Goal: Information Seeking & Learning: Find specific fact

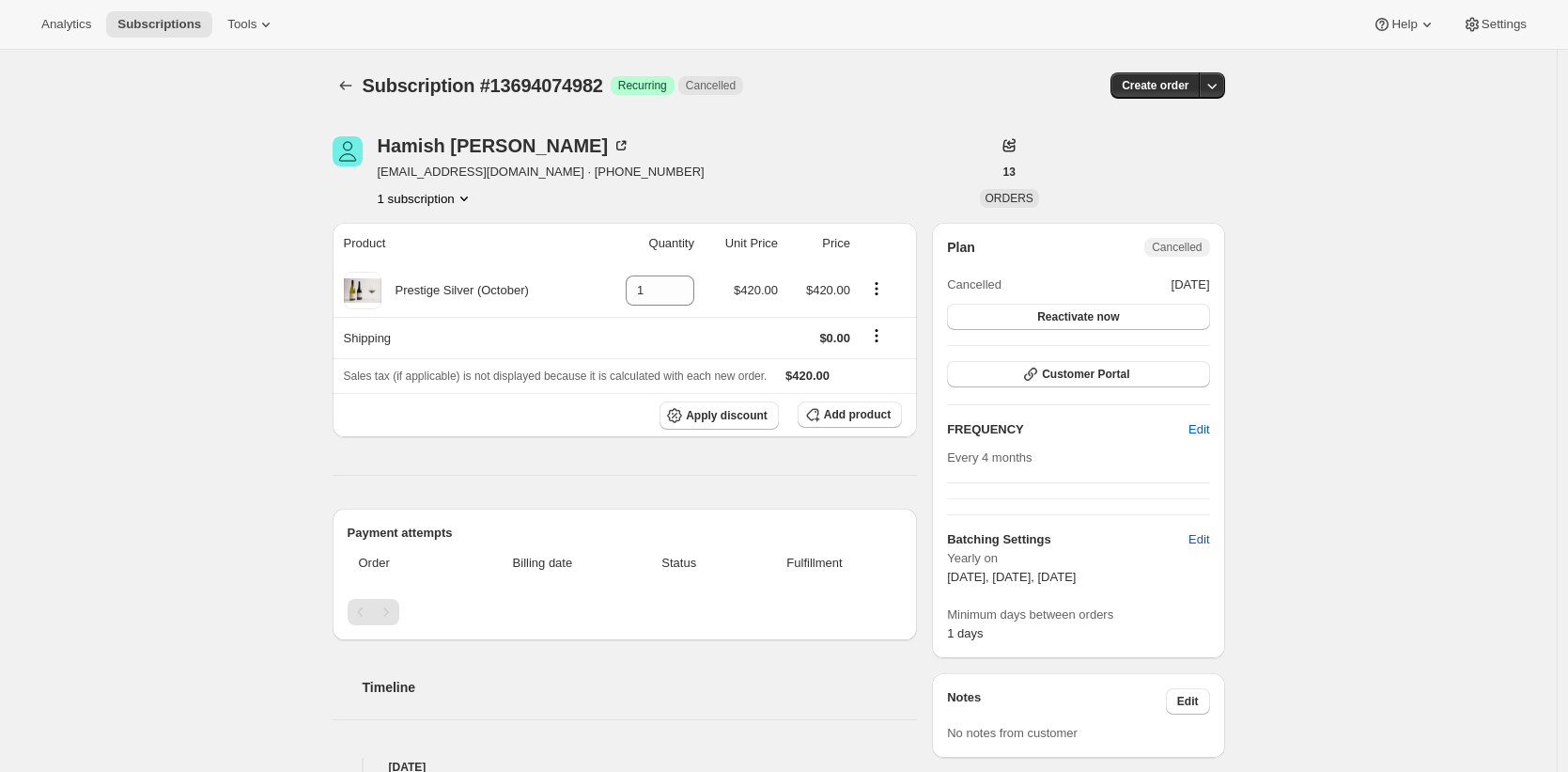
click at [519, 171] on span "[EMAIL_ADDRESS][DOMAIN_NAME] · [PHONE_NUMBER]" at bounding box center [541, 171] width 327 height 19
drag, startPoint x: 519, startPoint y: 171, endPoint x: 436, endPoint y: 170, distance: 83.0
click at [436, 170] on span "[EMAIL_ADDRESS][DOMAIN_NAME] · [PHONE_NUMBER]" at bounding box center [541, 171] width 327 height 19
copy span "mironuistation@xtra.co.nz"
click at [480, 138] on div "Hamish Kight" at bounding box center [504, 145] width 254 height 19
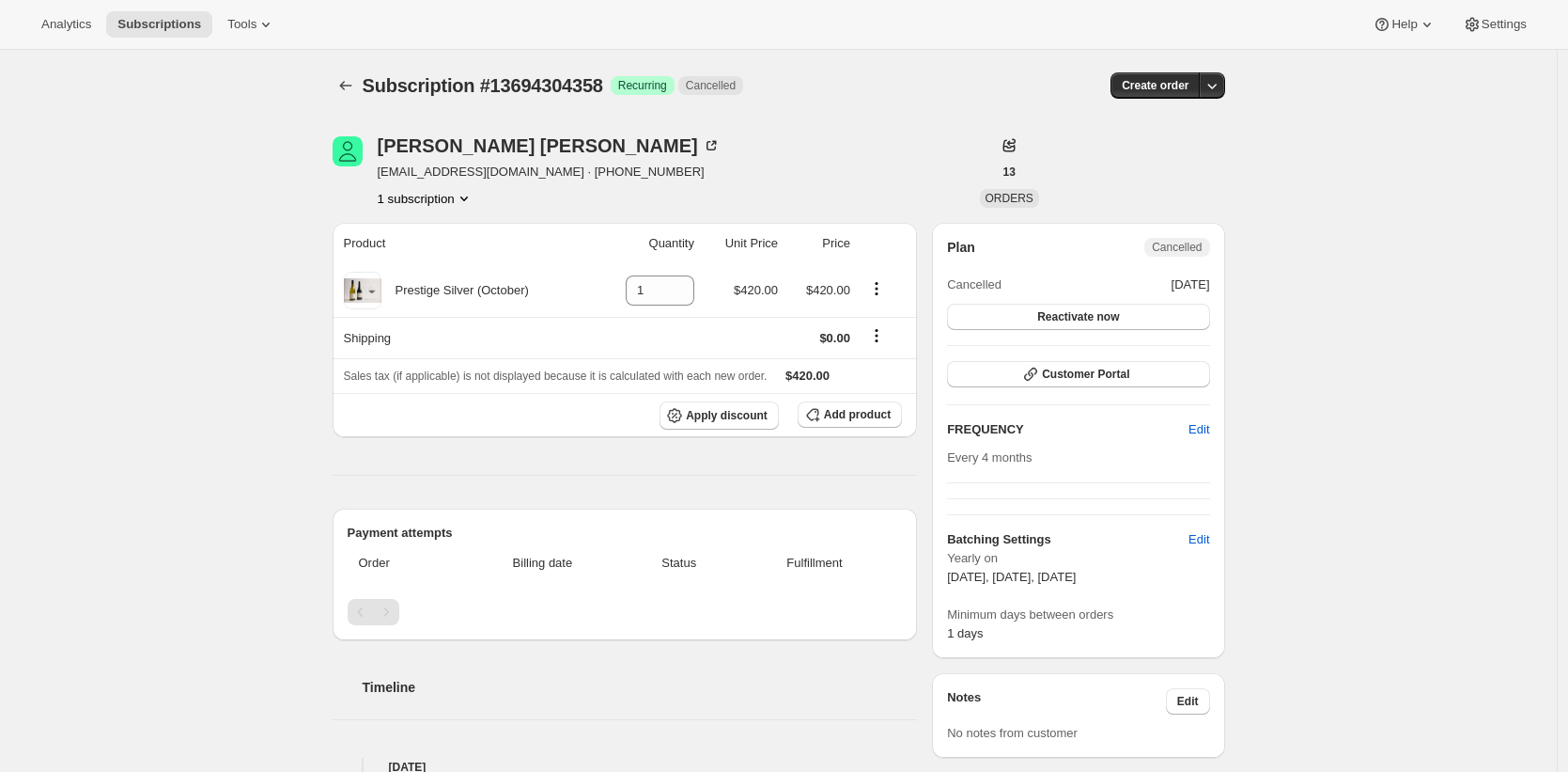
click at [421, 169] on span "hibbertfamily4@gmail.com · +64274422430" at bounding box center [549, 171] width 343 height 19
drag, startPoint x: 443, startPoint y: 171, endPoint x: 518, endPoint y: 171, distance: 75.0
click at [518, 171] on span "hibbertfamily4@gmail.com · +64274422430" at bounding box center [549, 171] width 343 height 19
click at [512, 143] on div "Bridget Hibbert" at bounding box center [549, 145] width 343 height 19
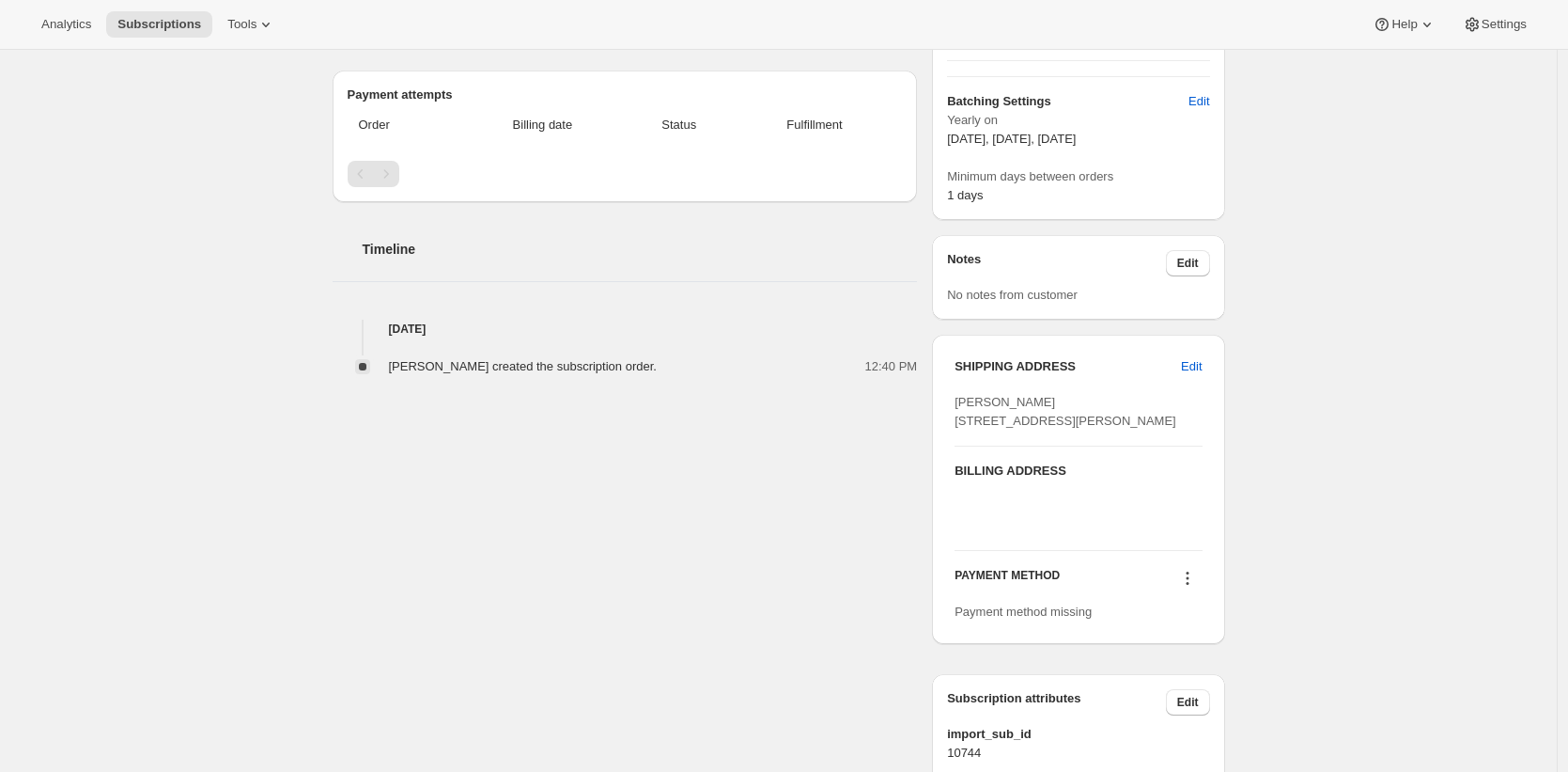
scroll to position [654, 0]
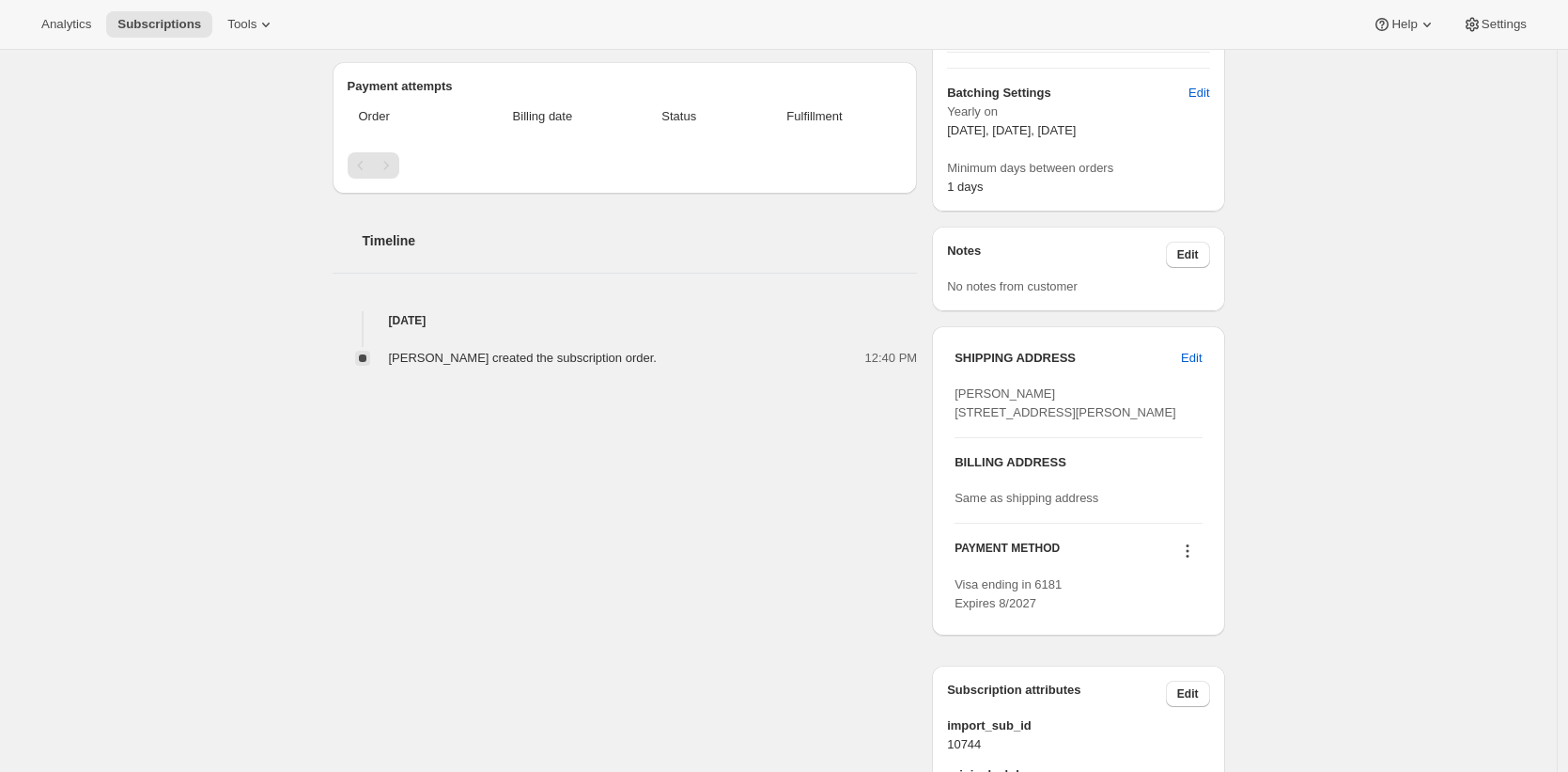
scroll to position [654, 0]
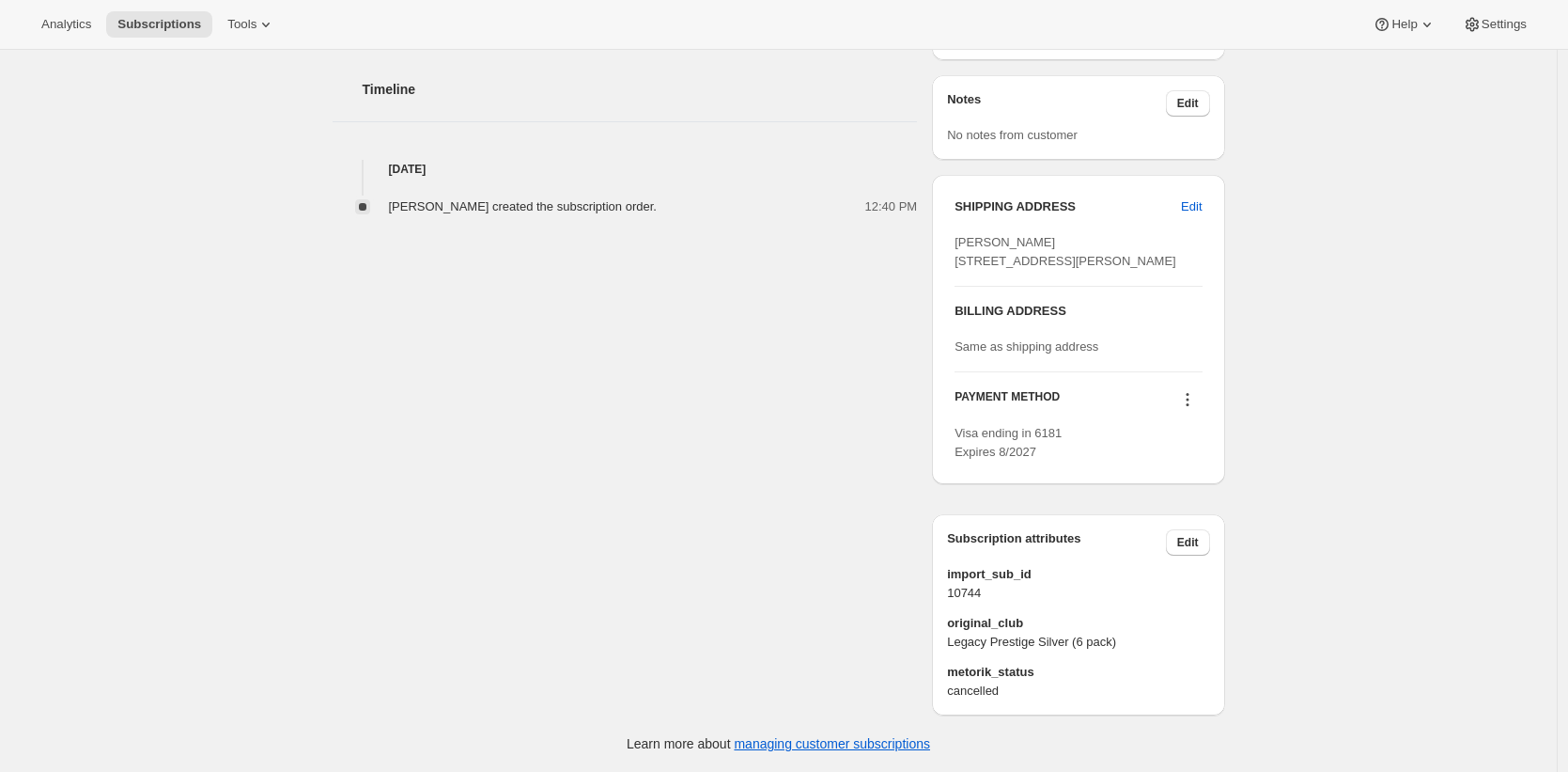
click at [826, 364] on div "Bridget Hibbert hibbertfamily4@gmail.com · +64274422430 1 subscription $4,215.0…" at bounding box center [771, 111] width 908 height 1207
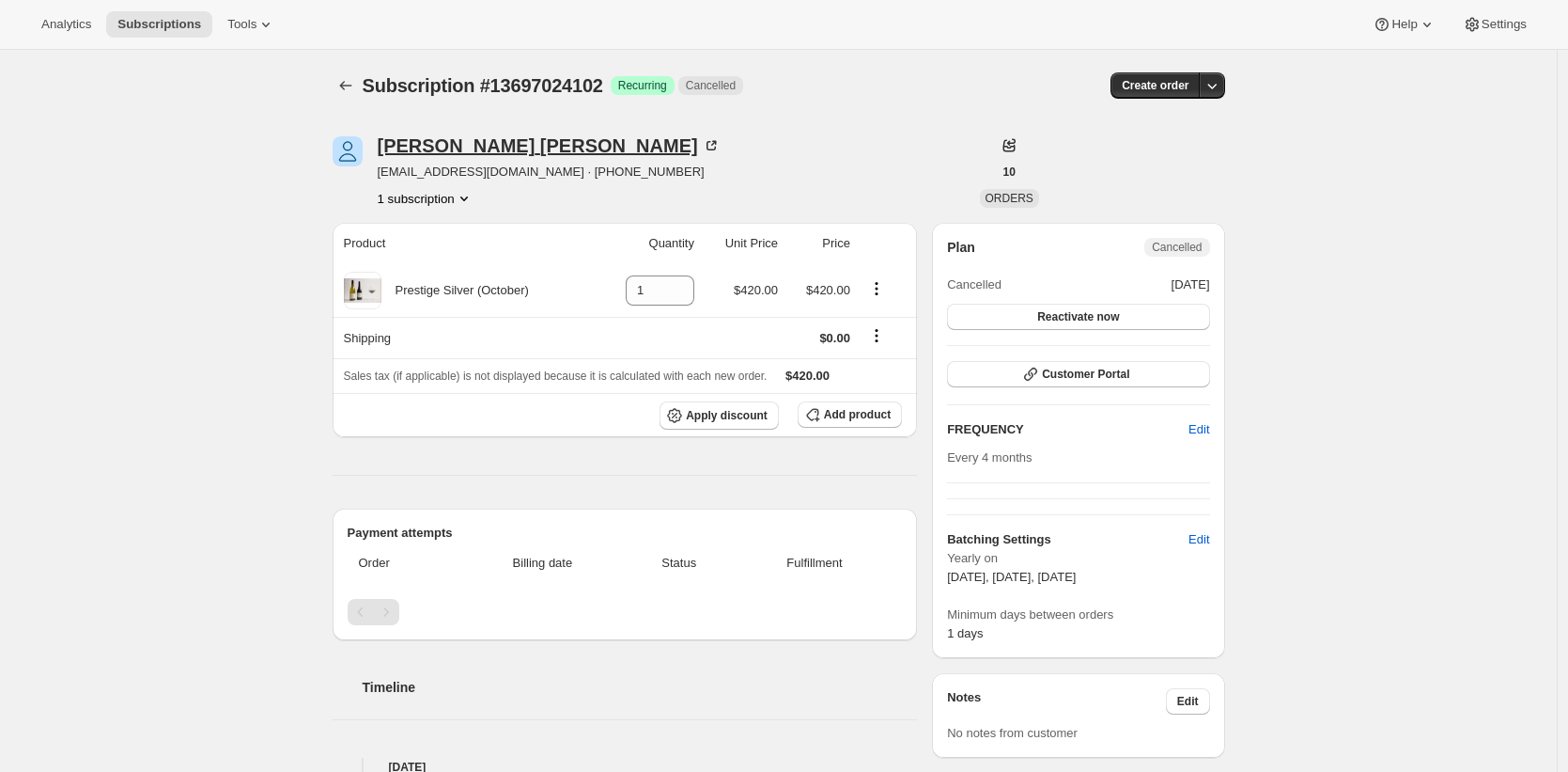
click at [440, 146] on div "Ian Carroll" at bounding box center [549, 145] width 343 height 19
click at [416, 172] on span "Iancarroll1965@gmail.com · +64210606882" at bounding box center [549, 171] width 343 height 19
drag, startPoint x: 416, startPoint y: 172, endPoint x: 519, endPoint y: 170, distance: 103.0
click at [519, 170] on span "Iancarroll1965@gmail.com · +64210606882" at bounding box center [549, 171] width 343 height 19
copy span "Iancarroll1965@gmail.com"
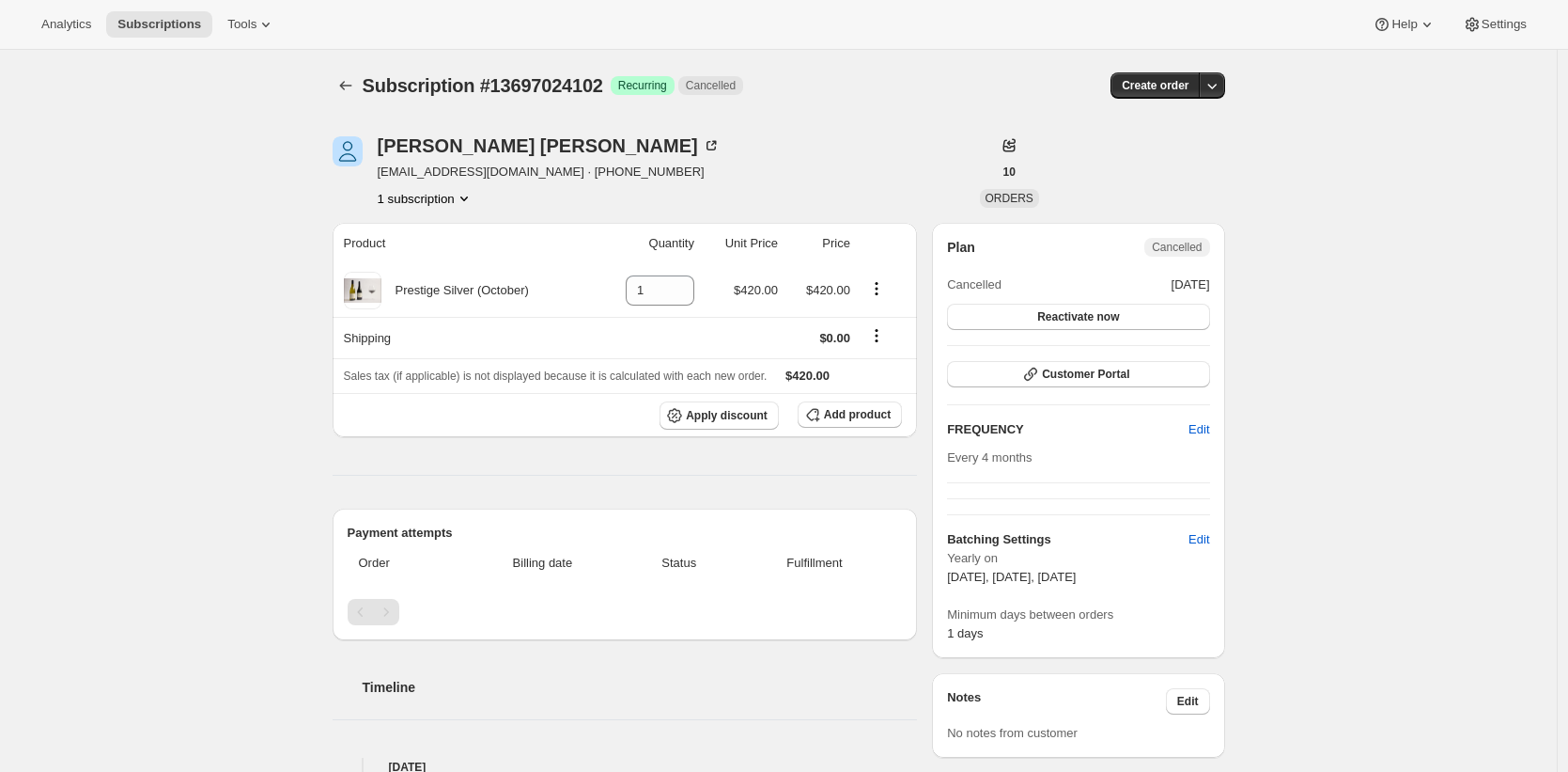
click at [587, 79] on span "Subscription #13697024102" at bounding box center [483, 86] width 241 height 21
copy span "13697024102"
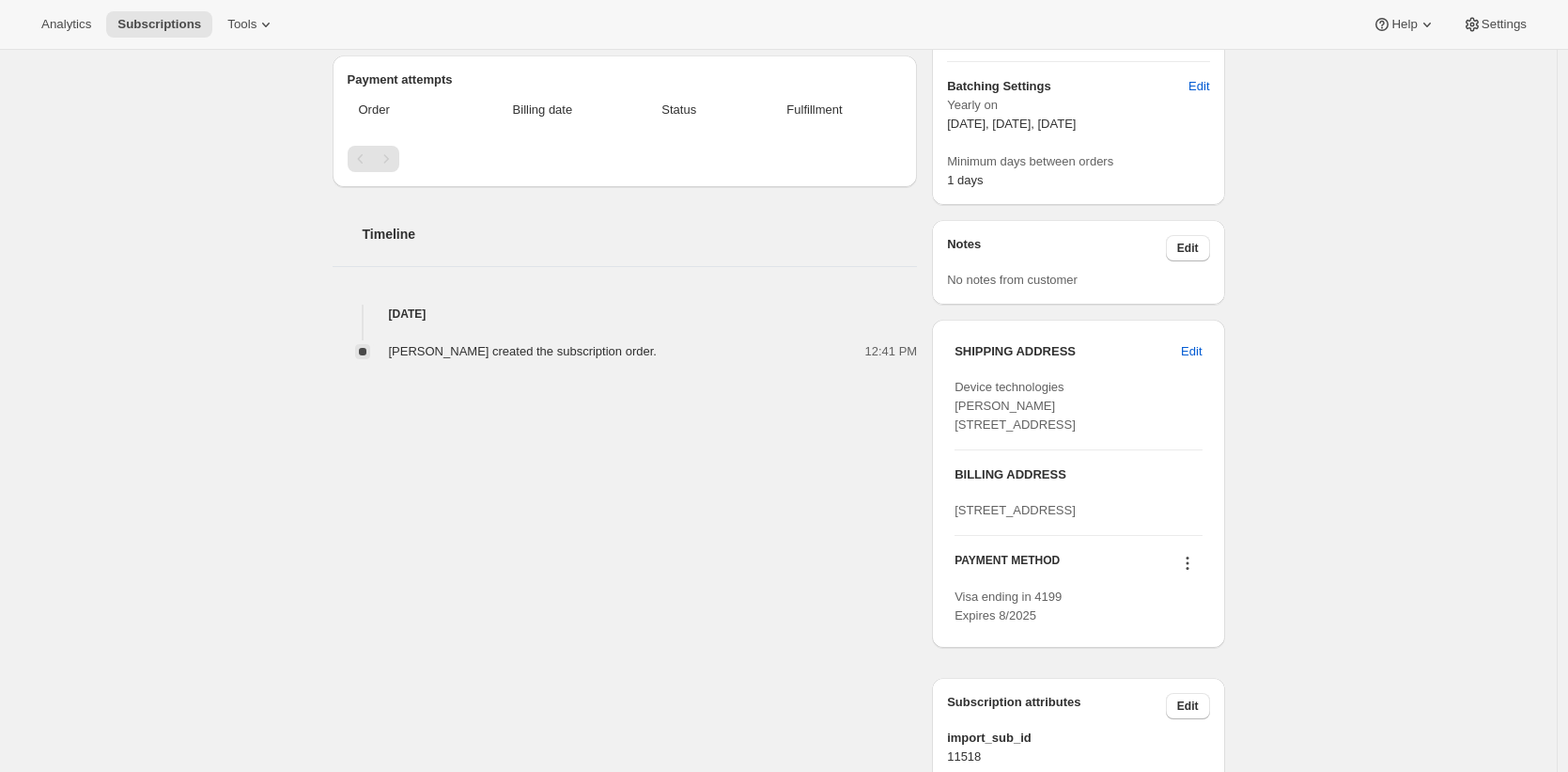
scroll to position [709, 0]
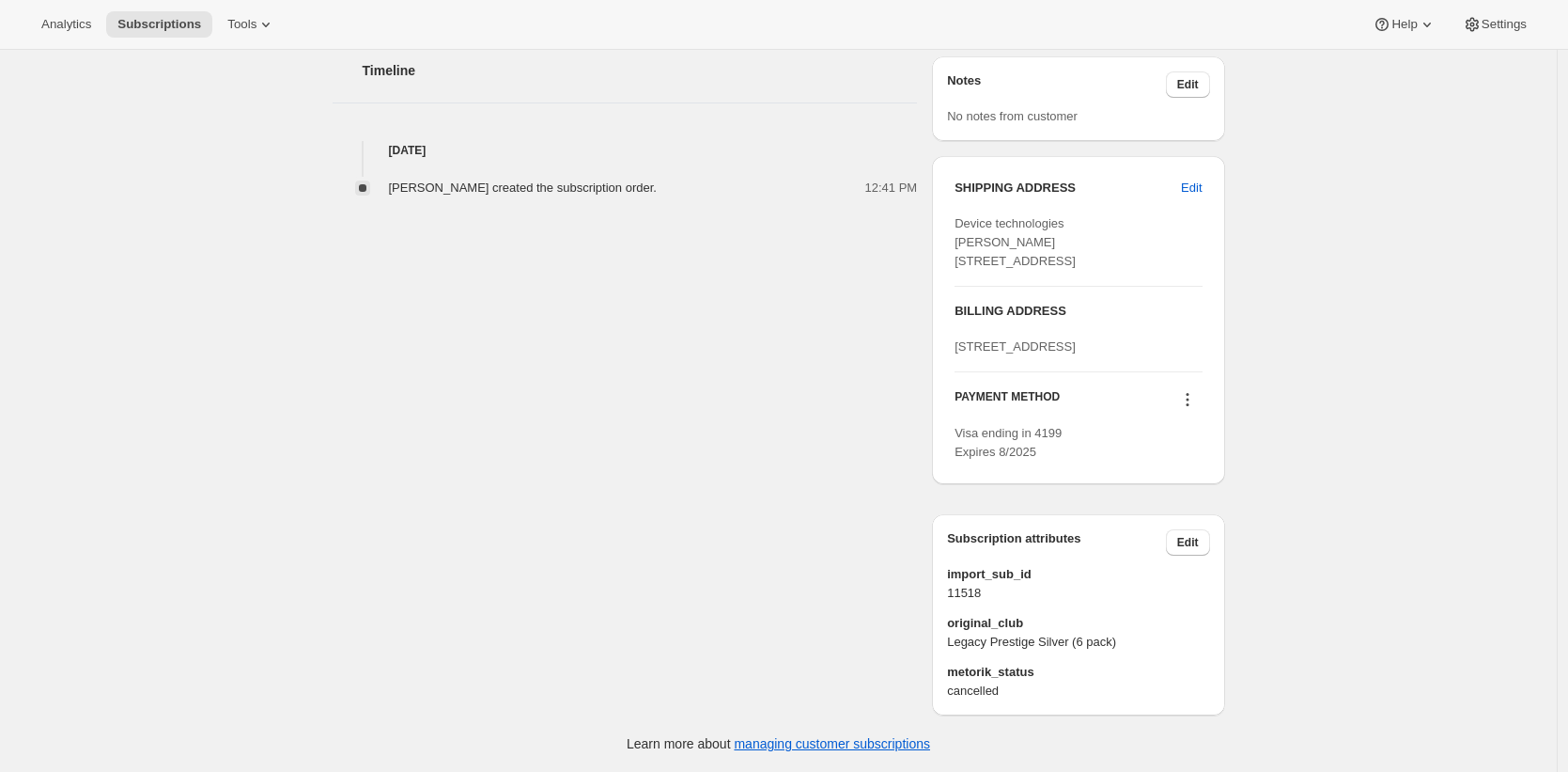
click at [976, 643] on span "Legacy Prestige Silver (6 pack)" at bounding box center [1078, 642] width 262 height 19
drag, startPoint x: 977, startPoint y: 643, endPoint x: 1103, endPoint y: 645, distance: 126.0
click at [1103, 645] on span "Legacy Prestige Silver (6 pack)" at bounding box center [1078, 642] width 262 height 19
copy span "Legacy Prestige Silver (6 pack"
click at [818, 687] on div "Ian Carroll Iancarroll1965@gmail.com · +64210606882 1 subscription $3,247.21 LT…" at bounding box center [771, 102] width 908 height 1226
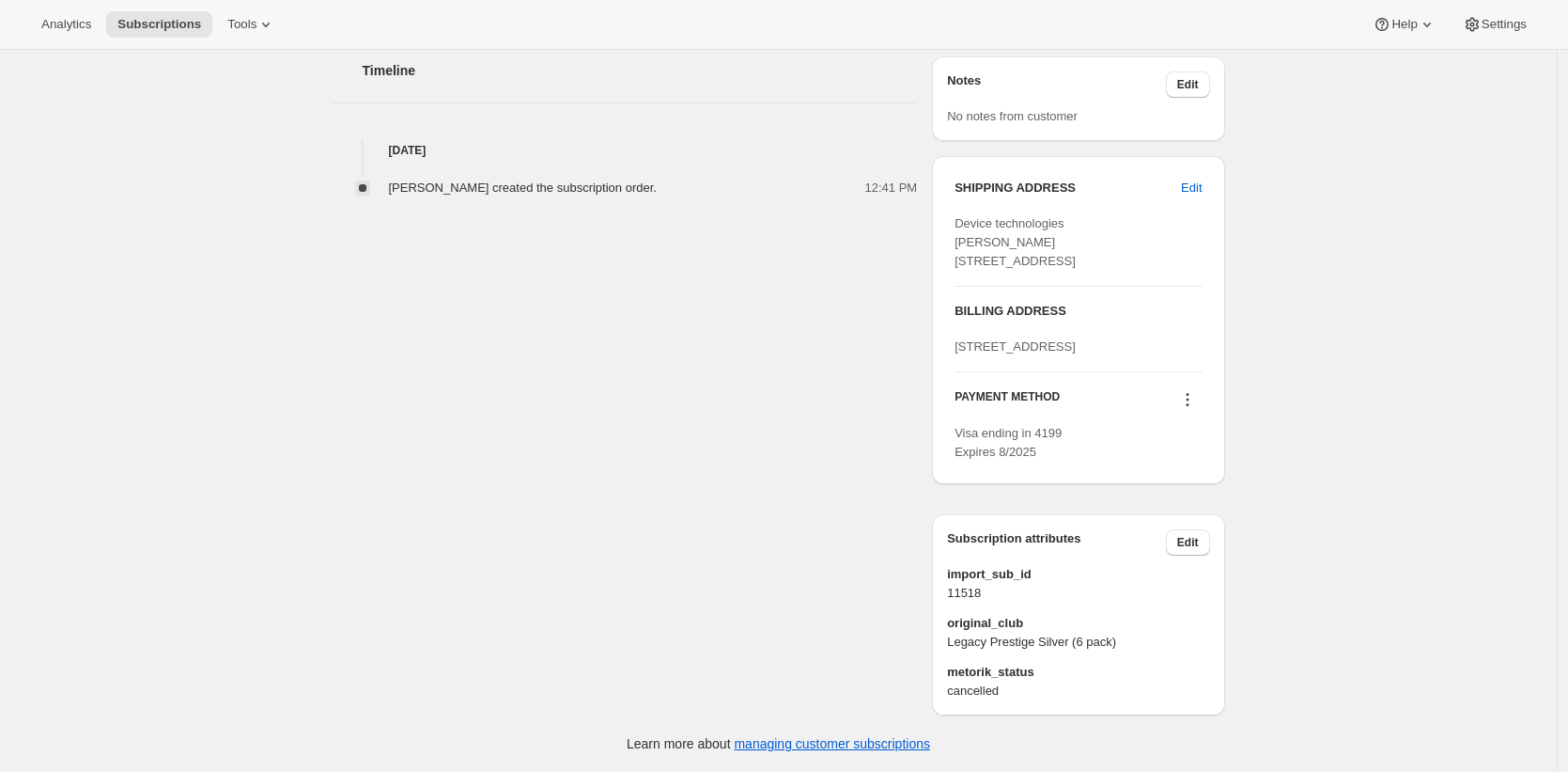
click at [964, 642] on span "Legacy Prestige Silver (6 pack)" at bounding box center [1078, 642] width 262 height 19
drag, startPoint x: 964, startPoint y: 642, endPoint x: 1124, endPoint y: 639, distance: 160.0
click at [1124, 639] on span "Legacy Prestige Silver (6 pack)" at bounding box center [1078, 642] width 262 height 19
copy span "Legacy Prestige Silver (6 pack)"
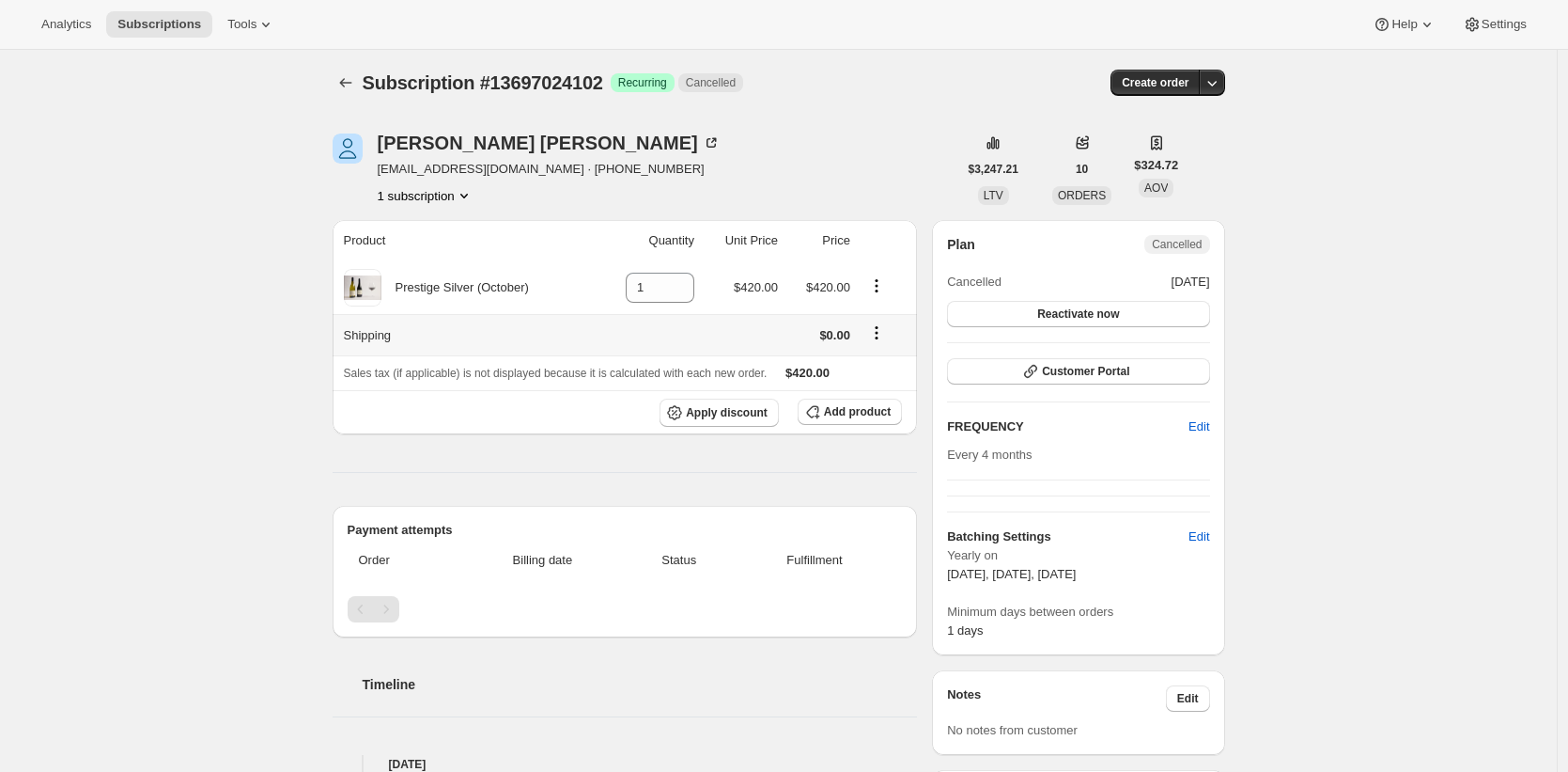
scroll to position [4, 0]
click at [354, 84] on icon "Subscriptions" at bounding box center [345, 82] width 19 height 19
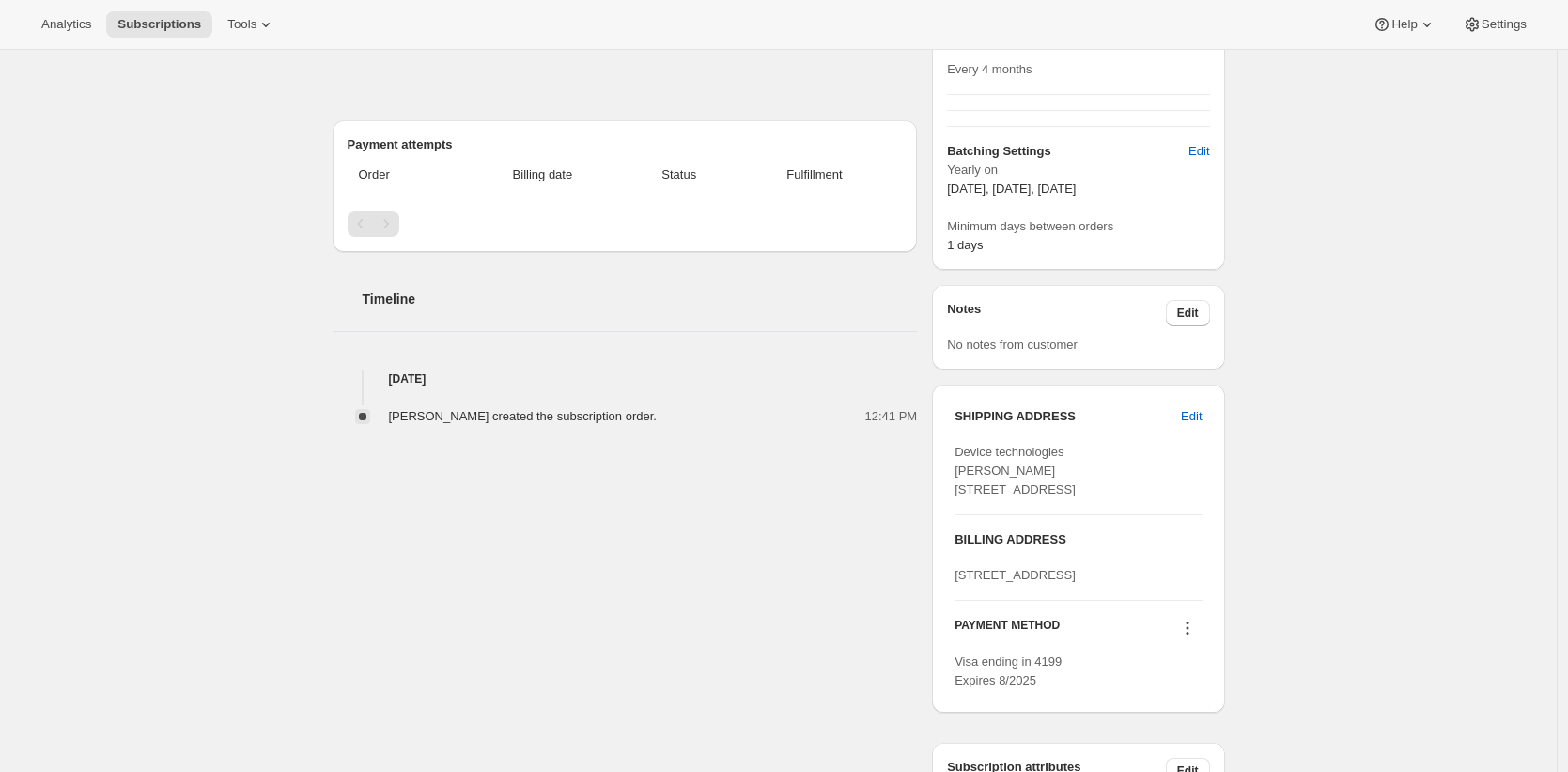
scroll to position [709, 0]
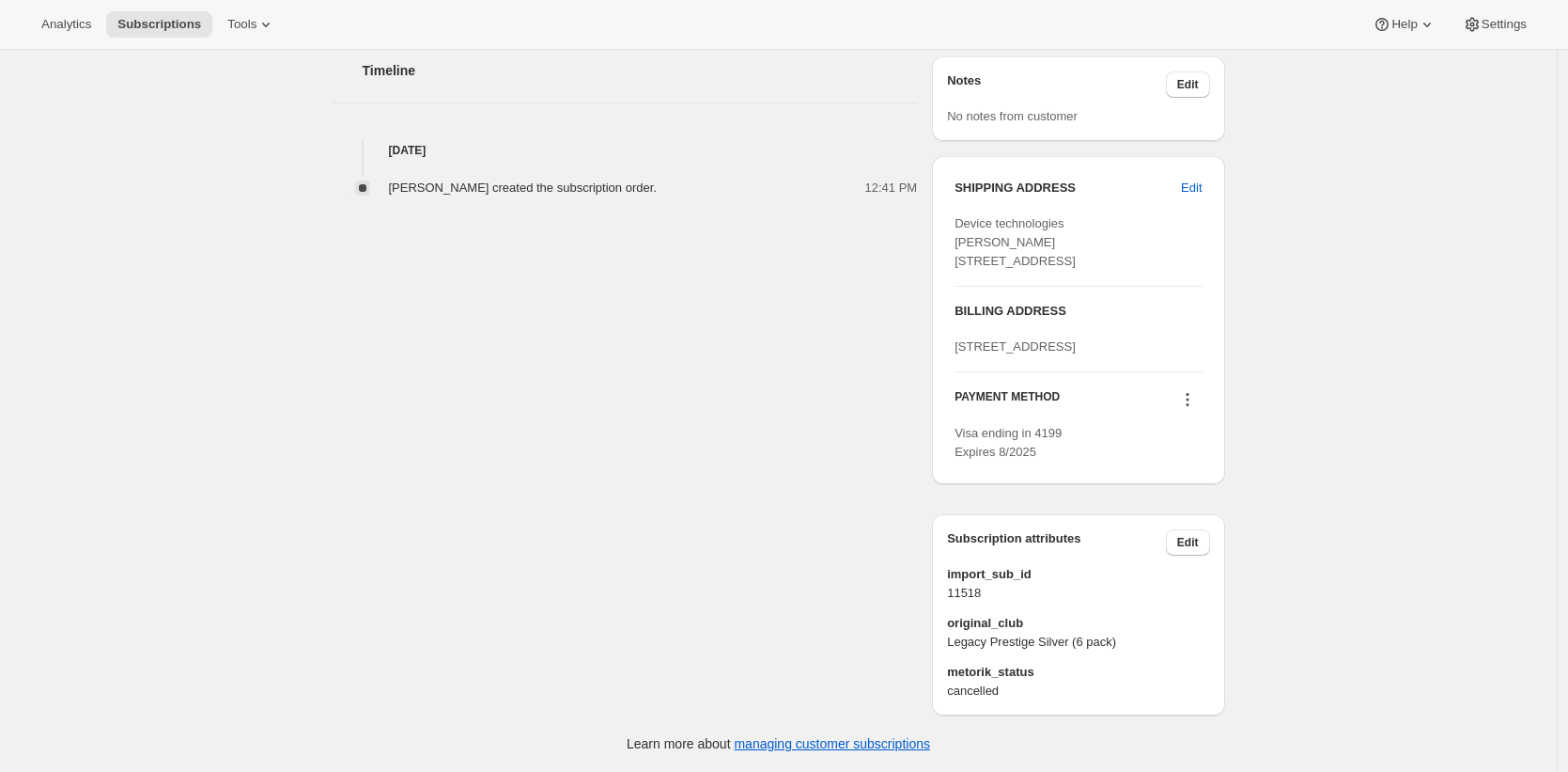
click at [976, 648] on span "Legacy Prestige Silver (6 pack)" at bounding box center [1078, 642] width 262 height 19
drag, startPoint x: 977, startPoint y: 647, endPoint x: 1127, endPoint y: 642, distance: 150.1
click at [1127, 642] on span "Legacy Prestige Silver (6 pack)" at bounding box center [1078, 642] width 262 height 19
copy span "Legacy Prestige Silver (6 pack)"
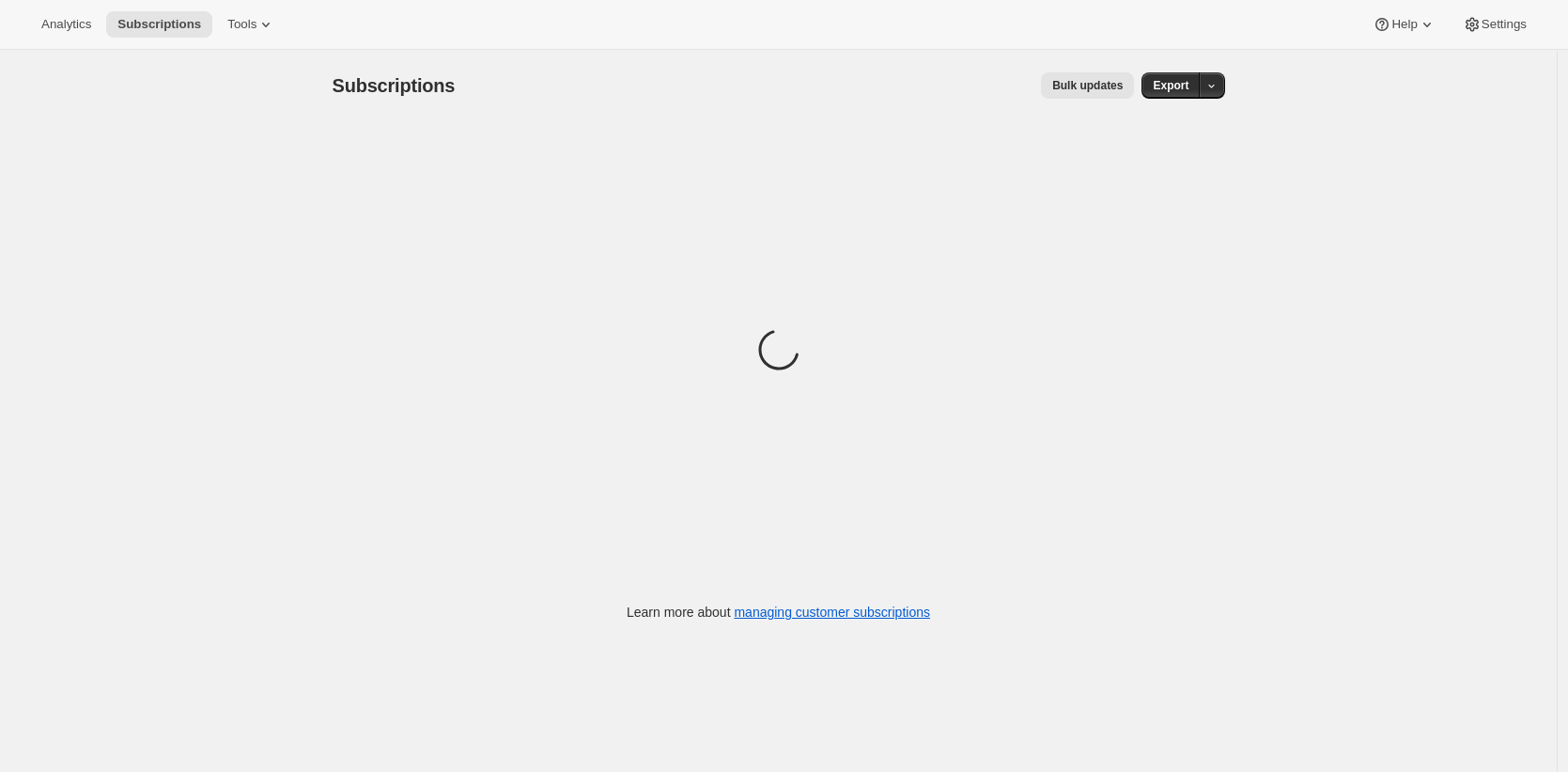
click at [66, 291] on div "Subscriptions. This page is ready Subscriptions Bulk updates More actions Bulk …" at bounding box center [778, 436] width 1556 height 772
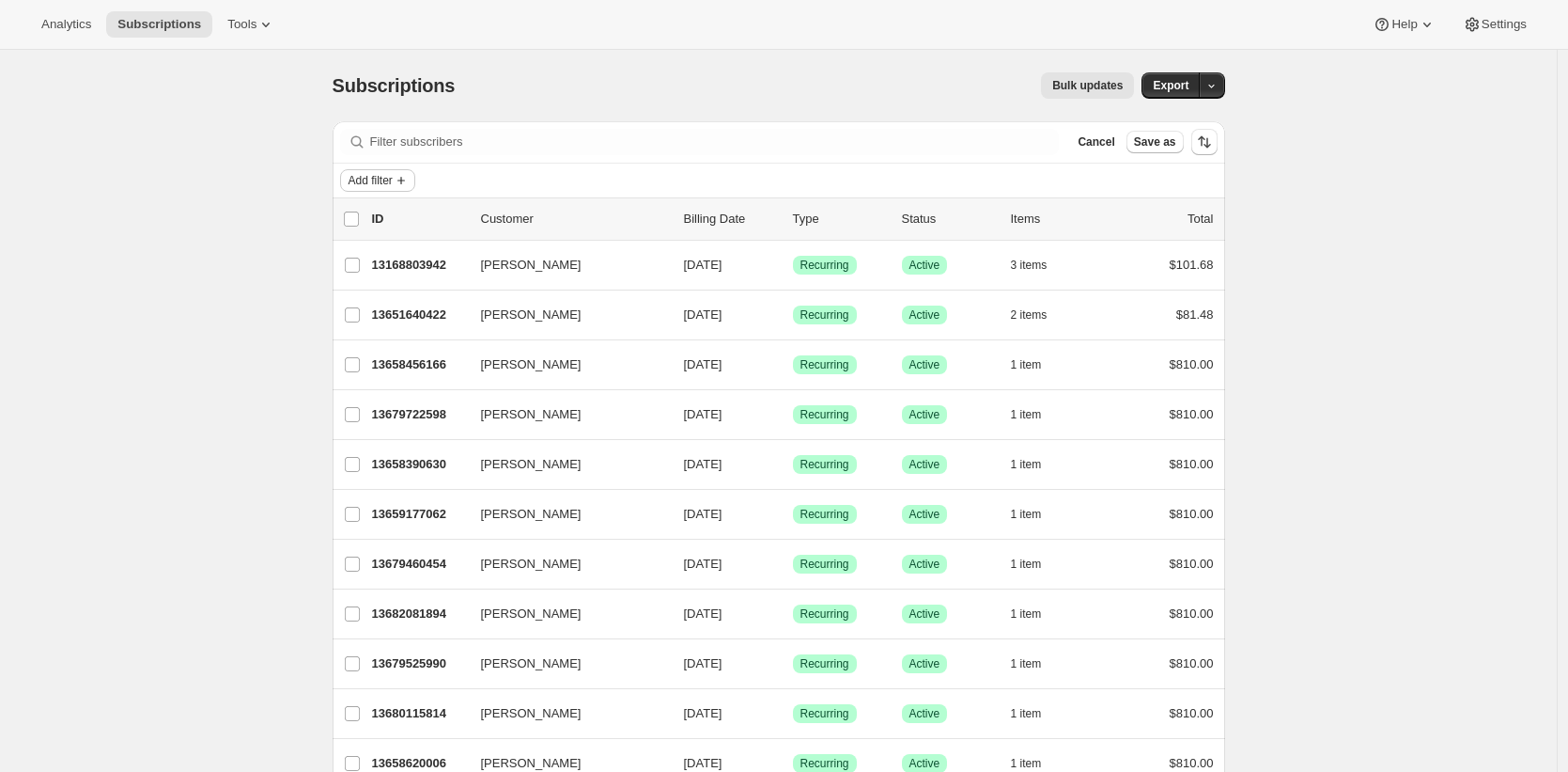
click at [388, 179] on span "Add filter" at bounding box center [371, 180] width 44 height 15
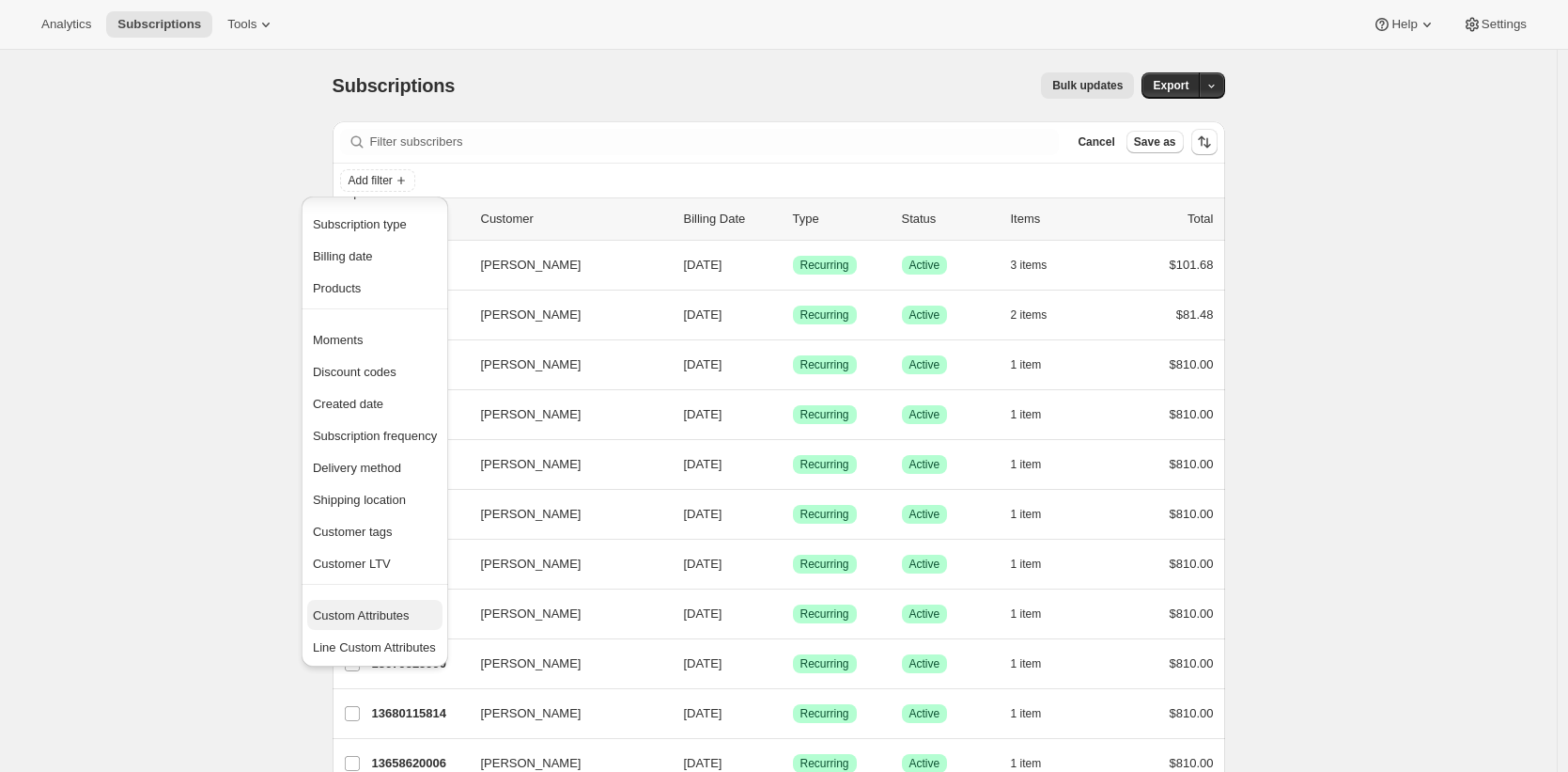
scroll to position [37, 0]
click at [376, 622] on span "Custom Attributes" at bounding box center [375, 614] width 124 height 19
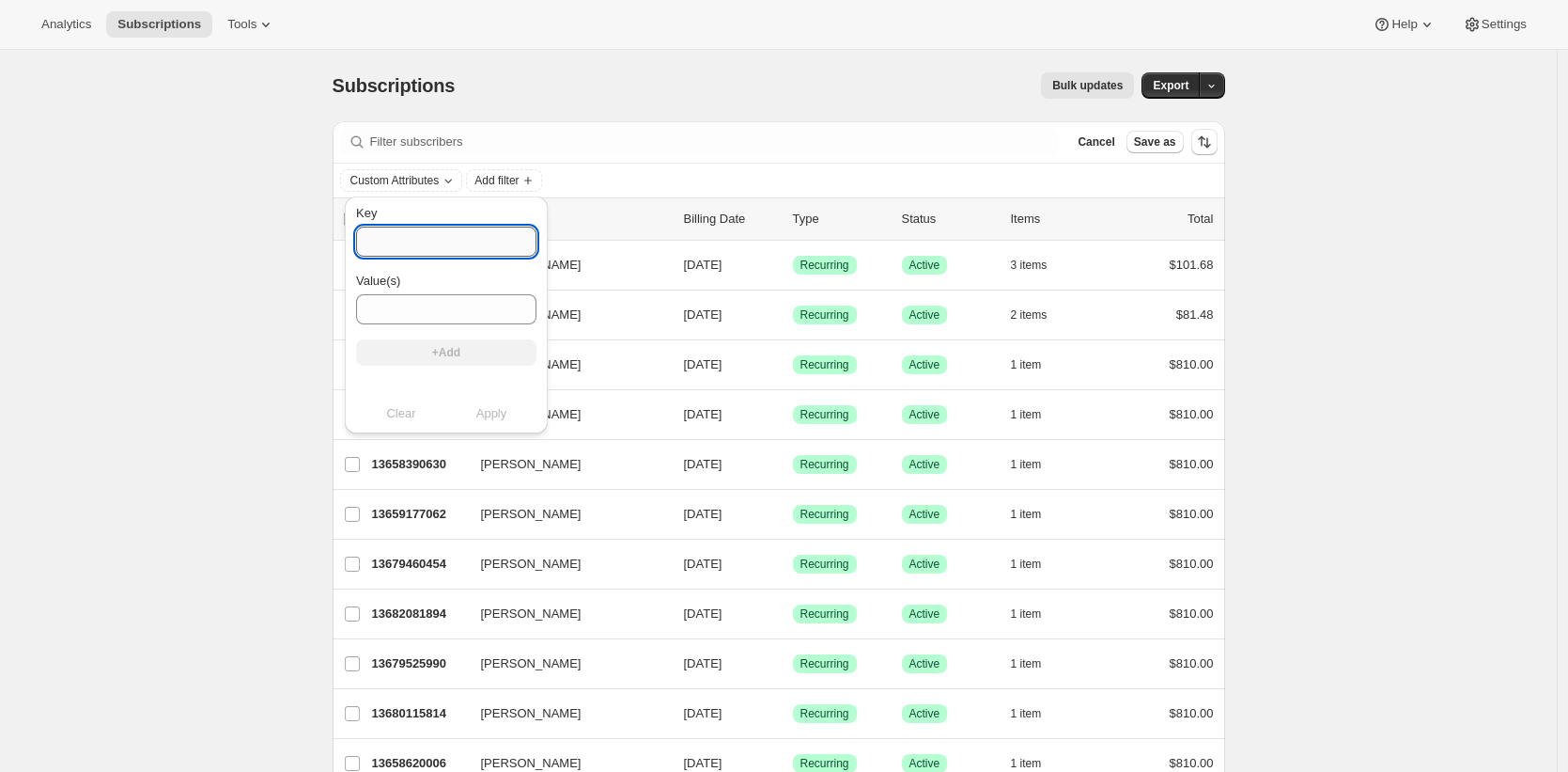
click at [443, 240] on input "Key" at bounding box center [445, 242] width 180 height 30
paste input "Legacy Prestige Silver (6 pack)"
type input "Legacy Prestige Silver (6 pack)"
click at [430, 306] on input "Value(s)" at bounding box center [445, 309] width 180 height 30
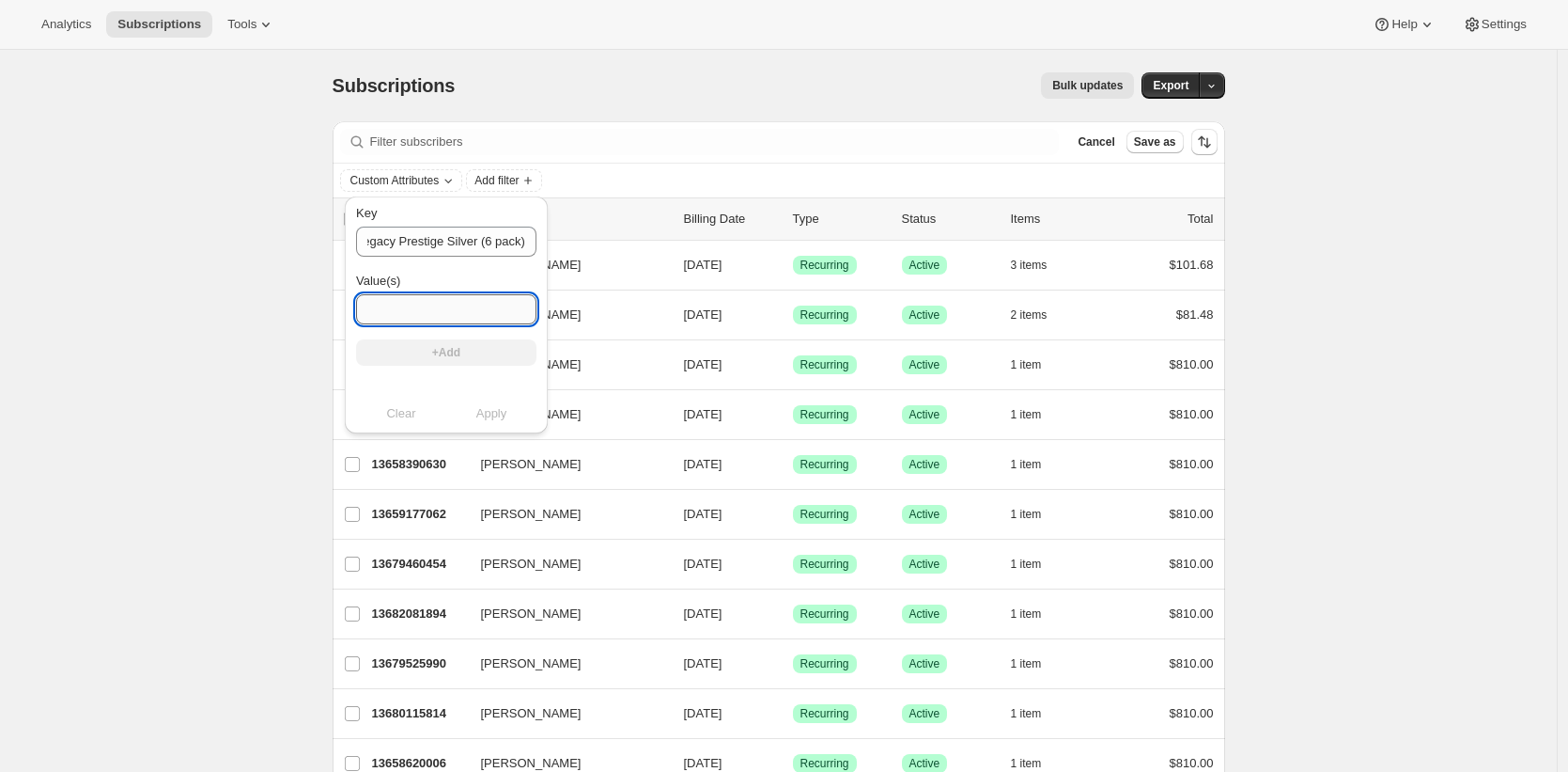
scroll to position [0, 0]
paste input "Legacy Prestige Silver (6 pack)"
type input "Legacy Prestige Silver (6 pack)"
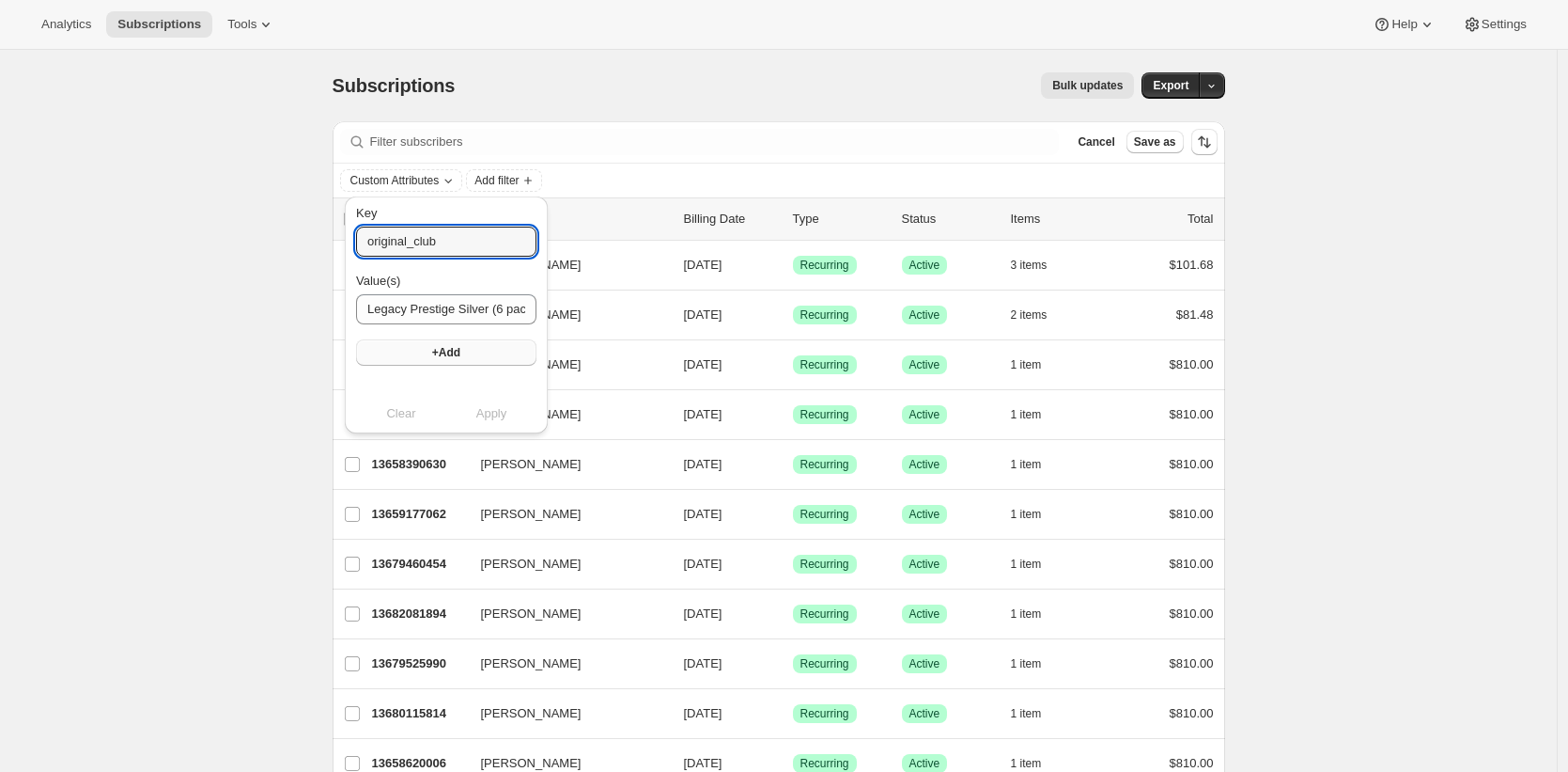
type input "original_club"
click at [450, 345] on button "+Add" at bounding box center [445, 352] width 180 height 26
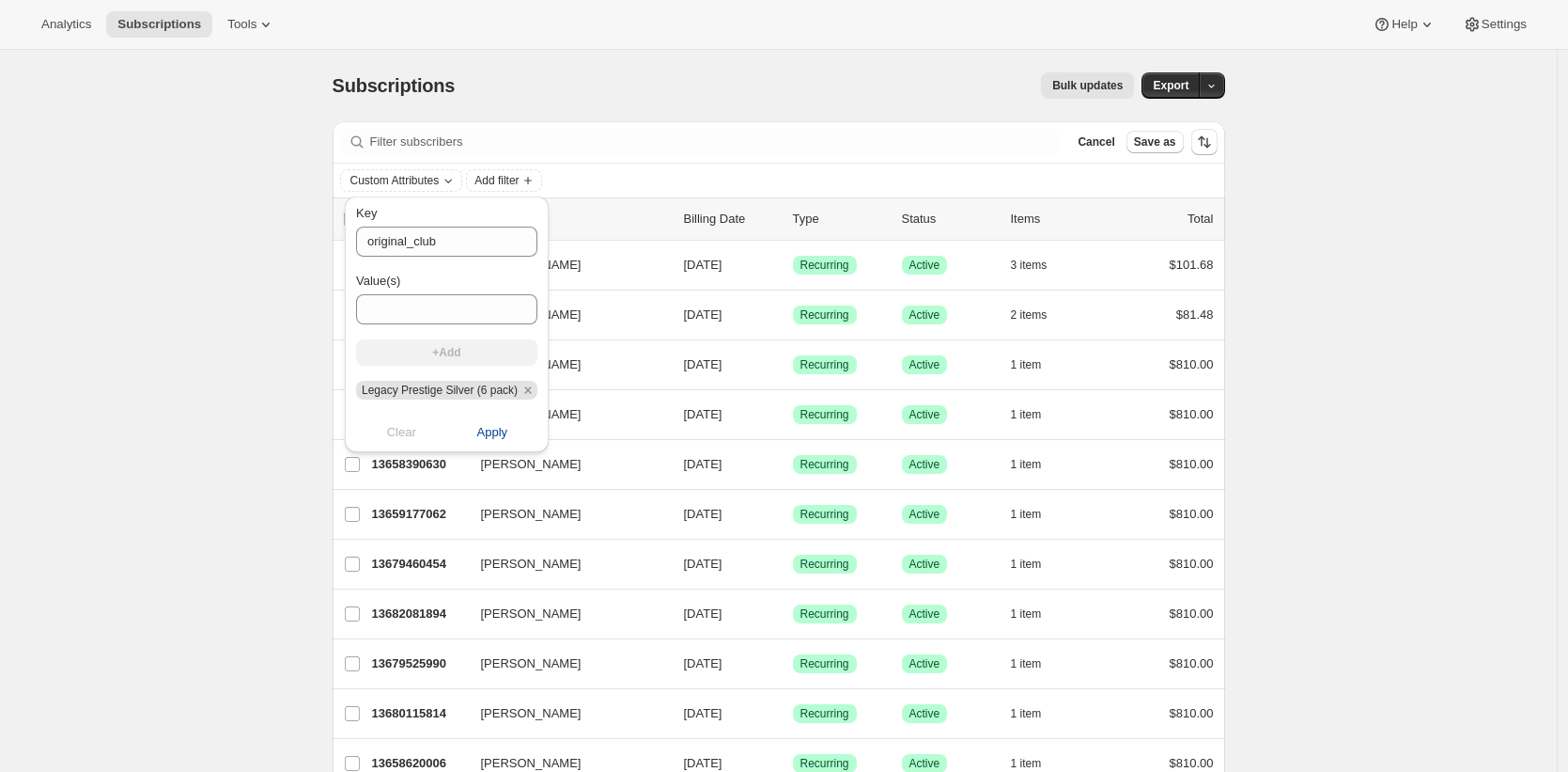
click at [500, 433] on span "Apply" at bounding box center [492, 432] width 31 height 19
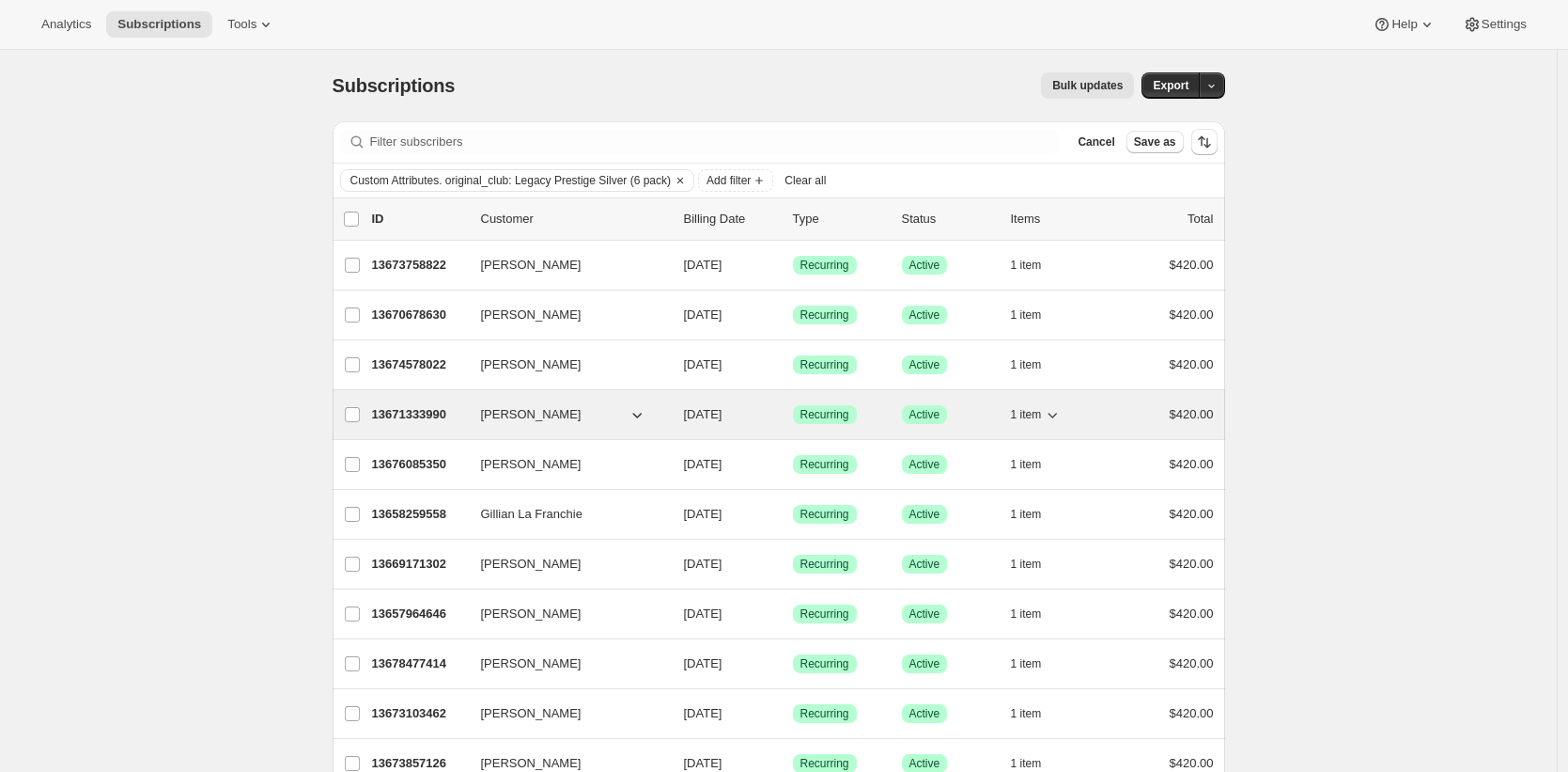
click at [429, 413] on p "13671333990" at bounding box center [419, 414] width 93 height 19
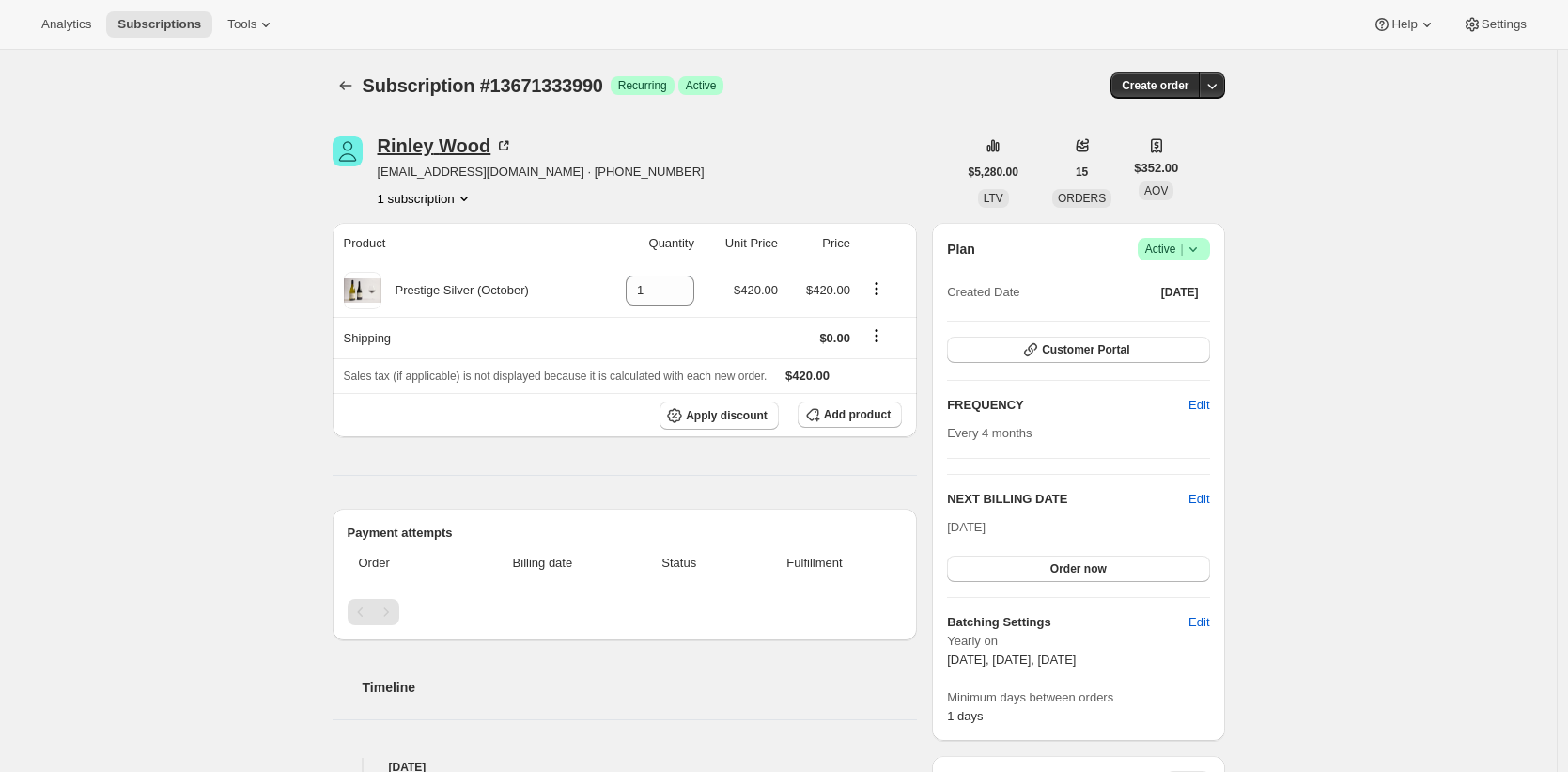
click at [478, 141] on div "[PERSON_NAME]" at bounding box center [445, 145] width 136 height 19
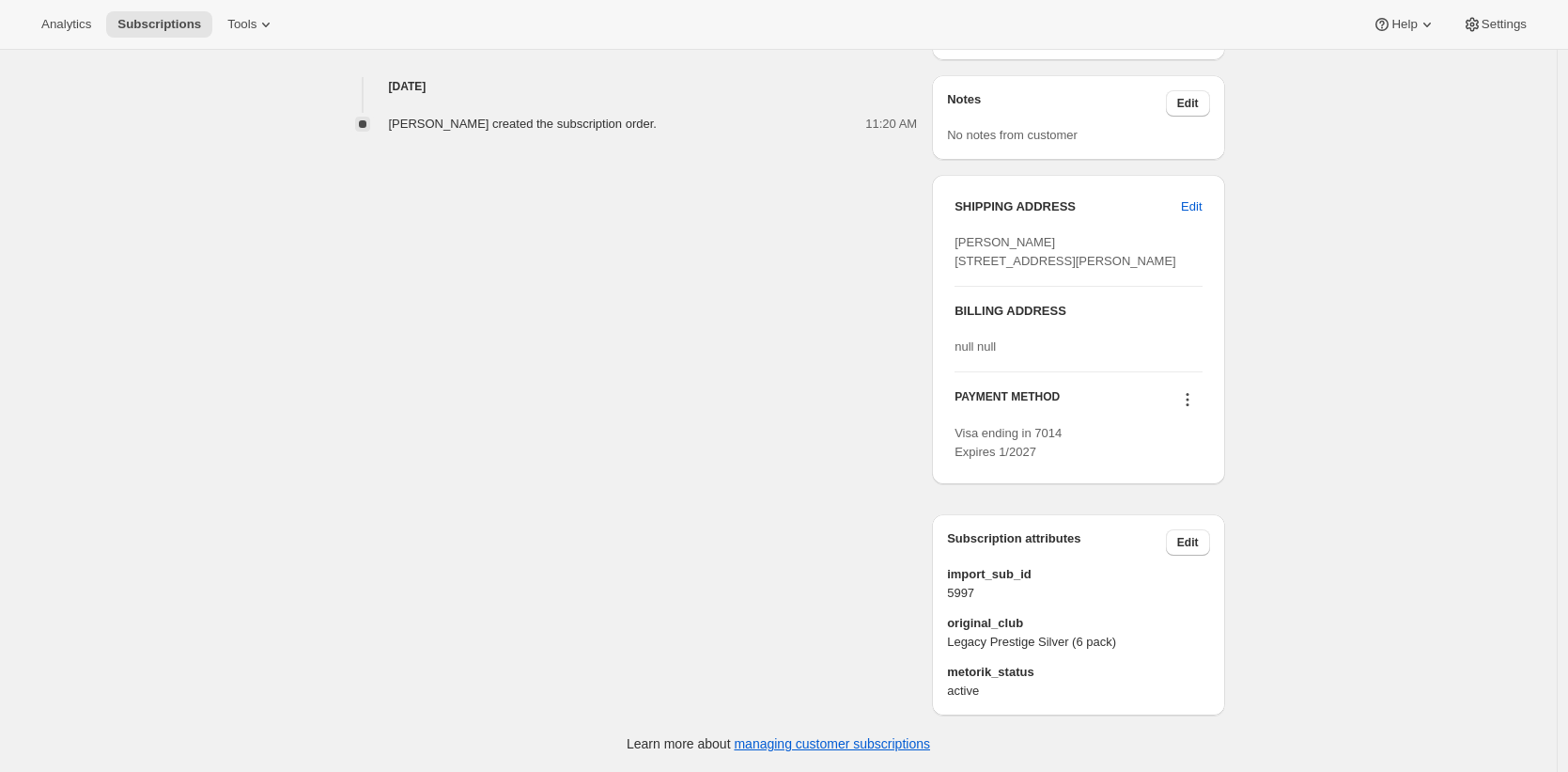
scroll to position [754, 0]
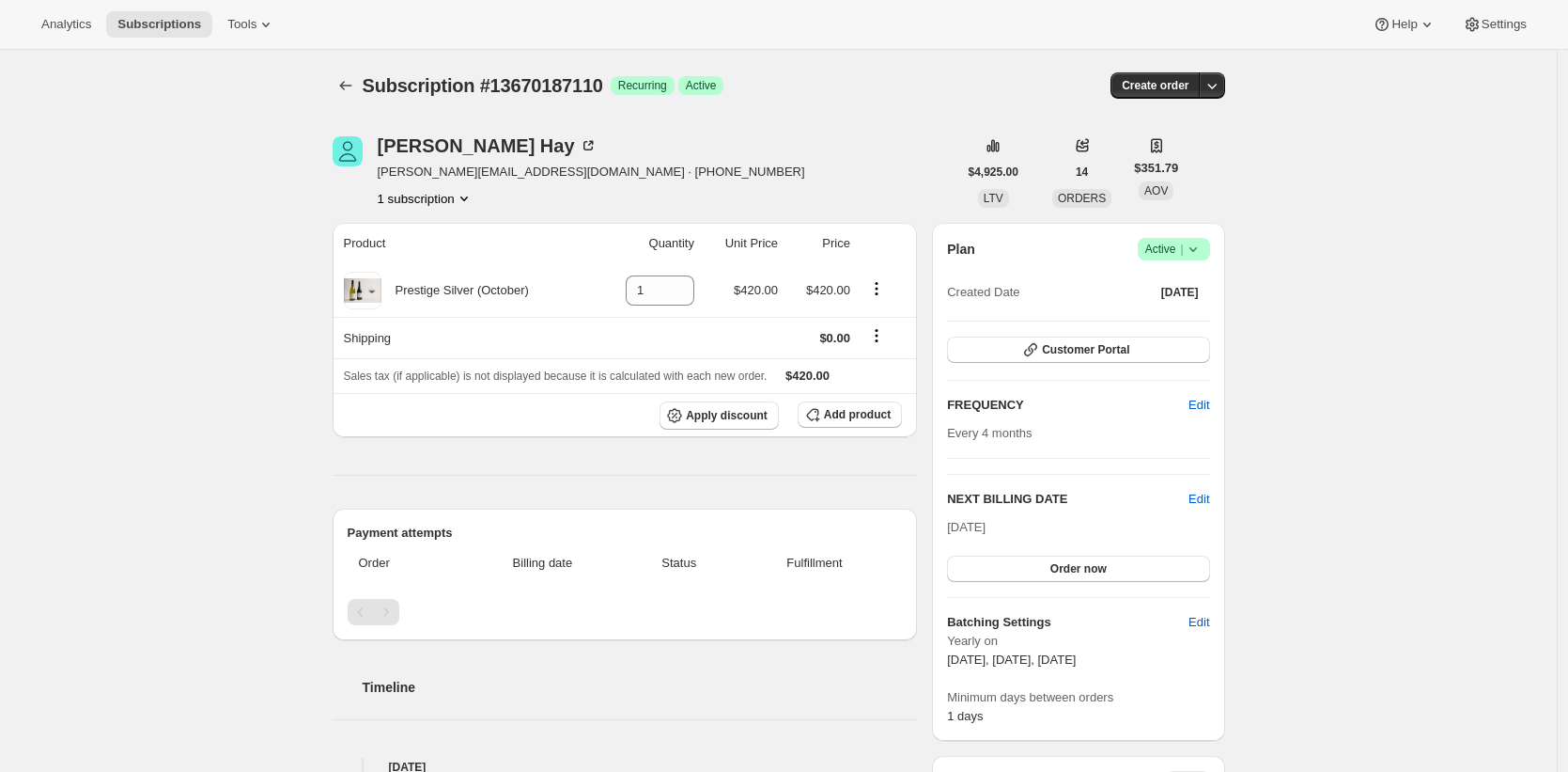
click at [774, 150] on div "Matthew Hay matthew@khh.co.nz · +64274746809 1 subscription" at bounding box center [644, 172] width 624 height 72
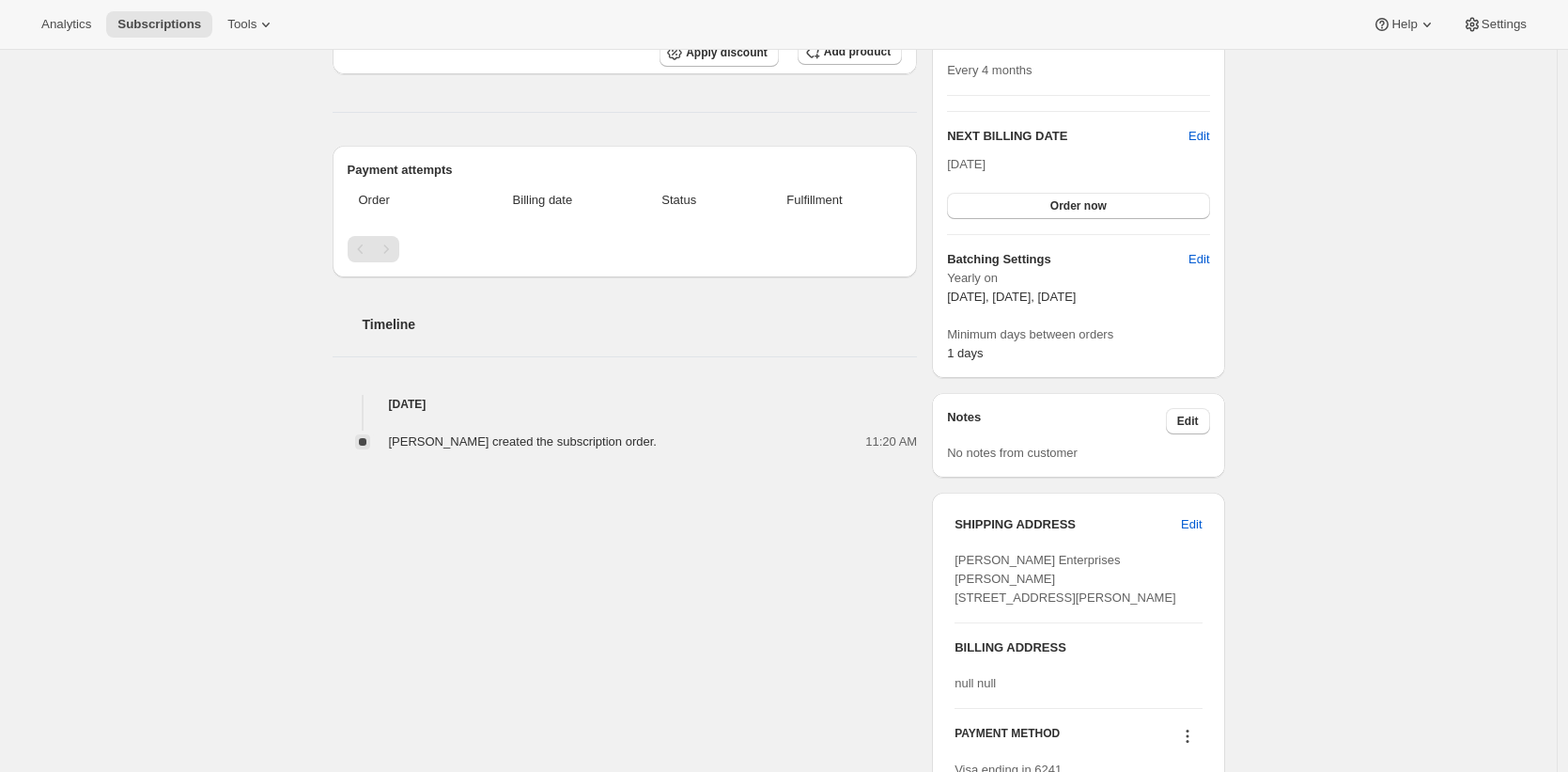
scroll to position [364, 0]
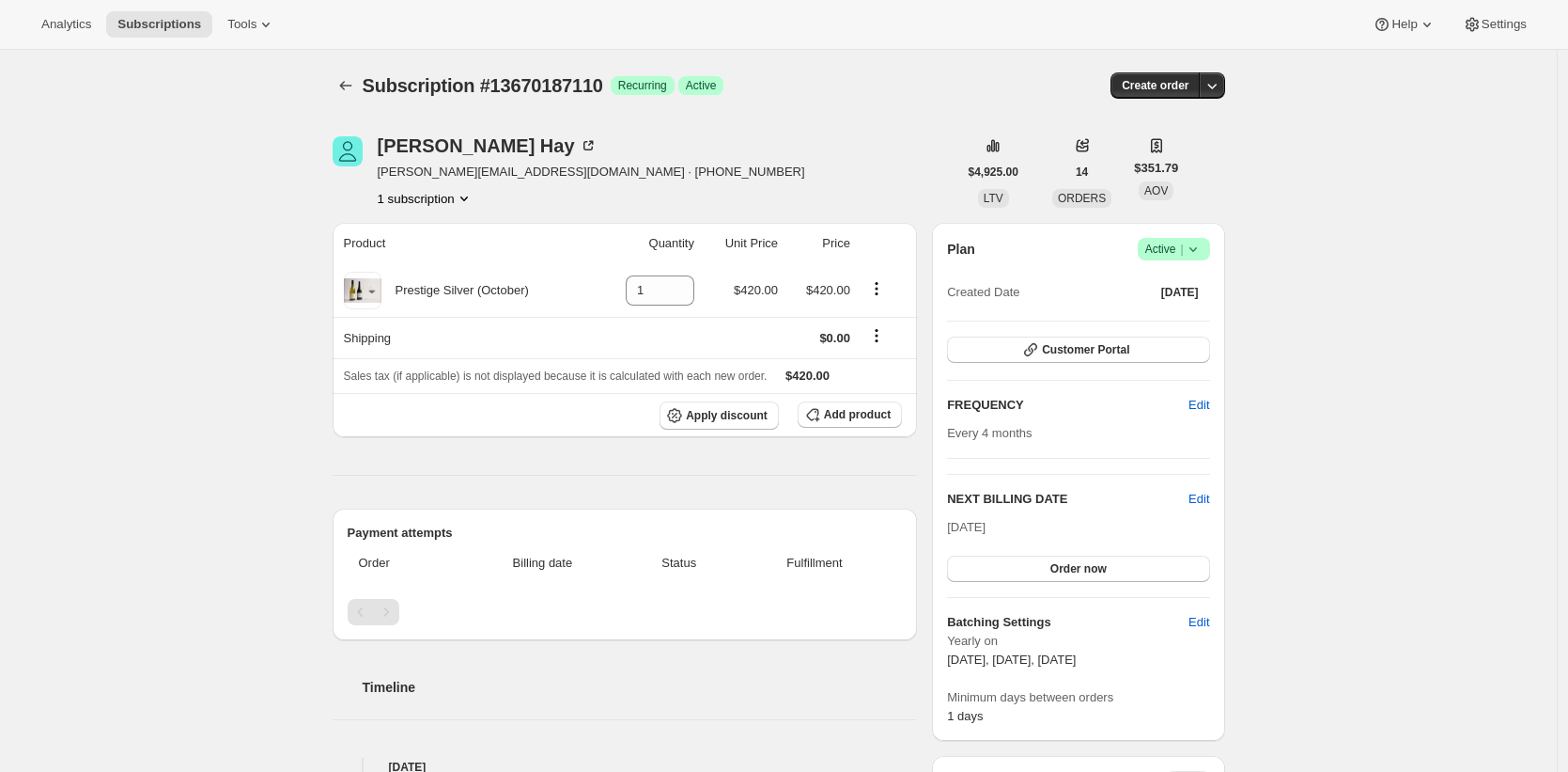
click at [781, 104] on div "Subscription #13670187110. This page is ready Subscription #13670187110 Success…" at bounding box center [779, 86] width 893 height 72
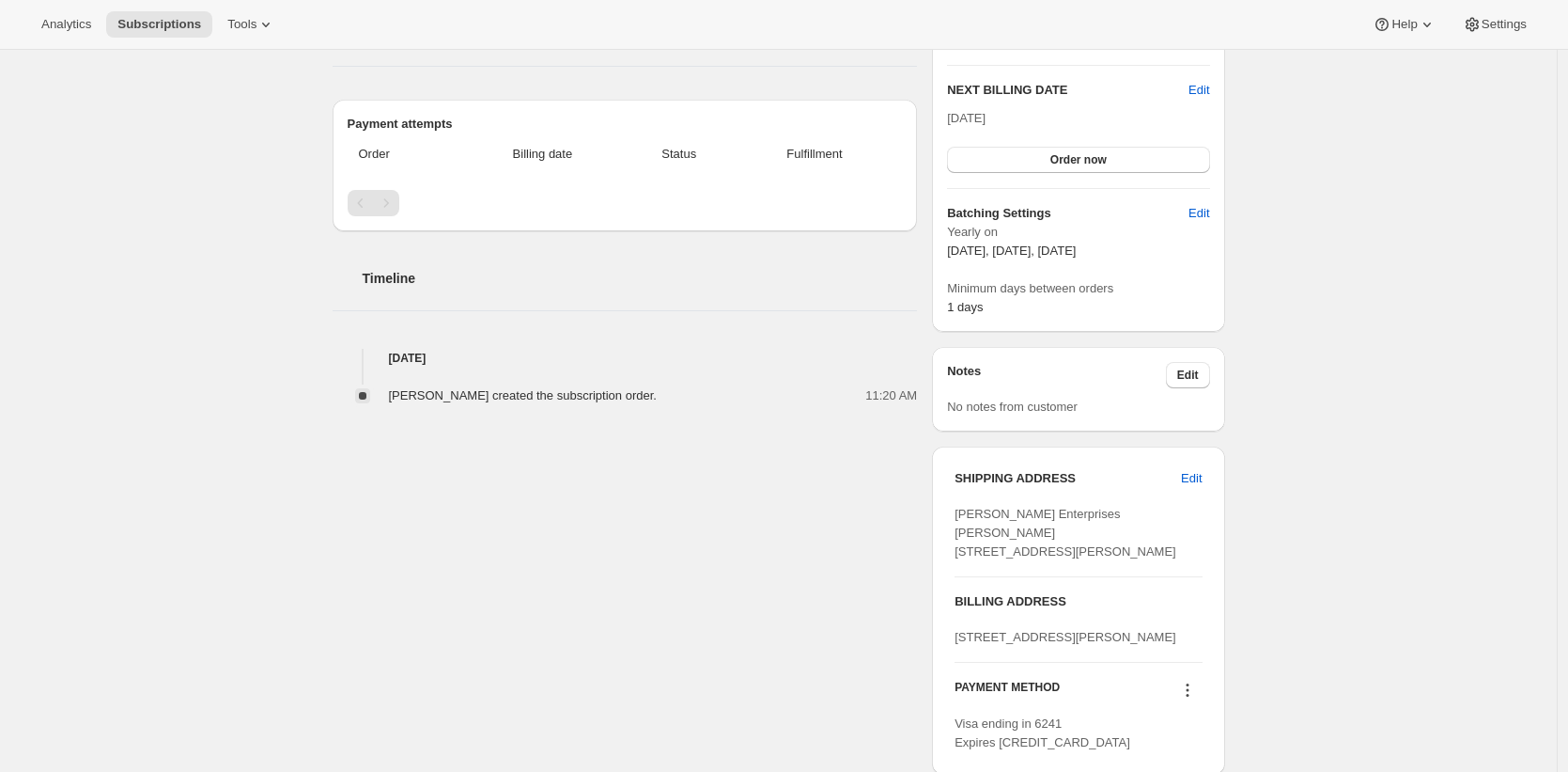
scroll to position [413, 0]
click at [975, 511] on span "[PERSON_NAME] Enterprises [PERSON_NAME] [STREET_ADDRESS][PERSON_NAME]" at bounding box center [1065, 528] width 222 height 52
drag, startPoint x: 975, startPoint y: 511, endPoint x: 1046, endPoint y: 508, distance: 71.1
click at [1046, 508] on span "[PERSON_NAME] Enterprises [PERSON_NAME] [STREET_ADDRESS][PERSON_NAME]" at bounding box center [1065, 528] width 222 height 52
copy span "[PERSON_NAME] Enterprises"
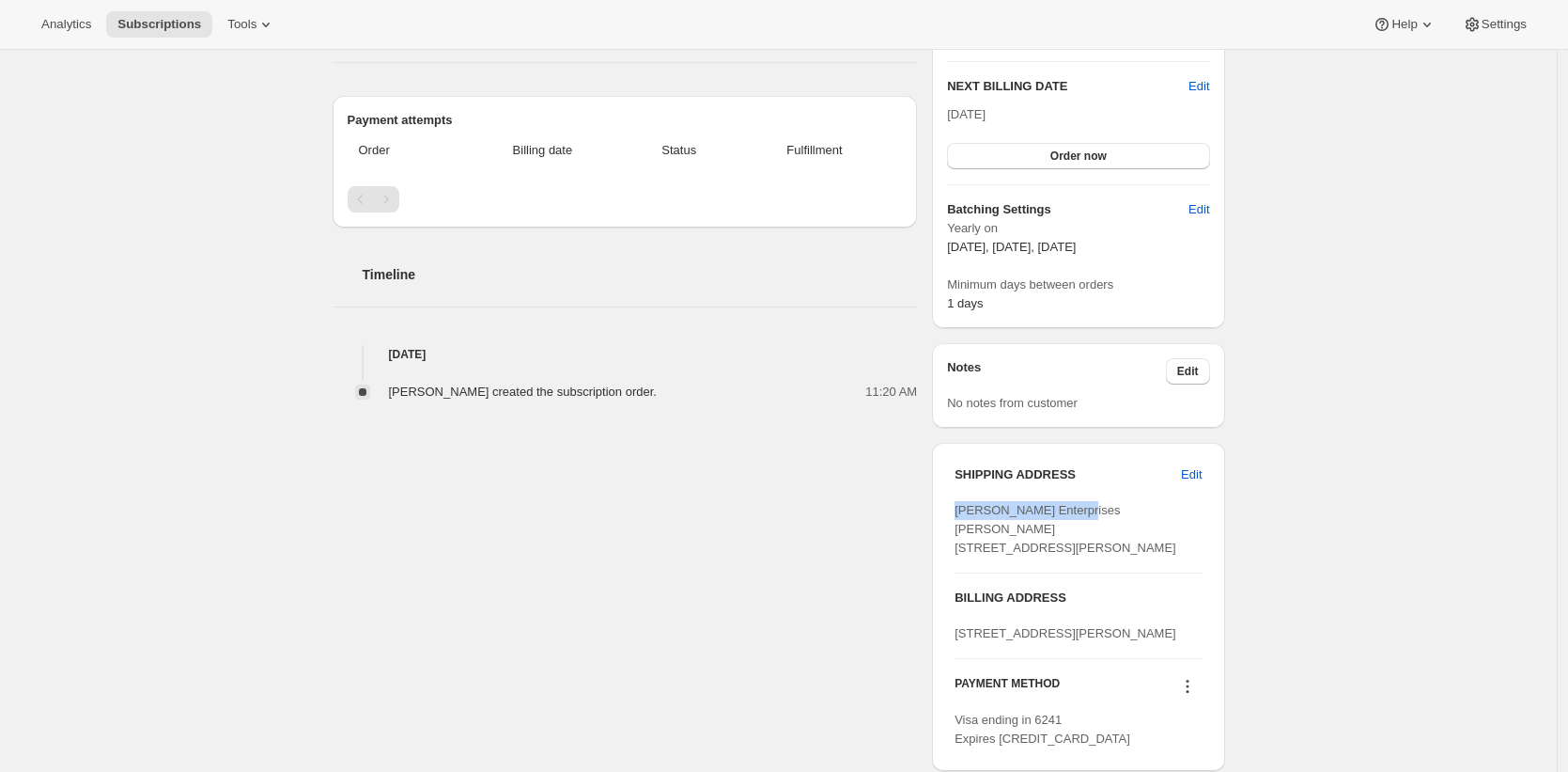
click at [1109, 513] on div "[PERSON_NAME] Enterprises [PERSON_NAME] [STREET_ADDRESS][PERSON_NAME]" at bounding box center [1078, 529] width 247 height 57
